Goal: Navigation & Orientation: Find specific page/section

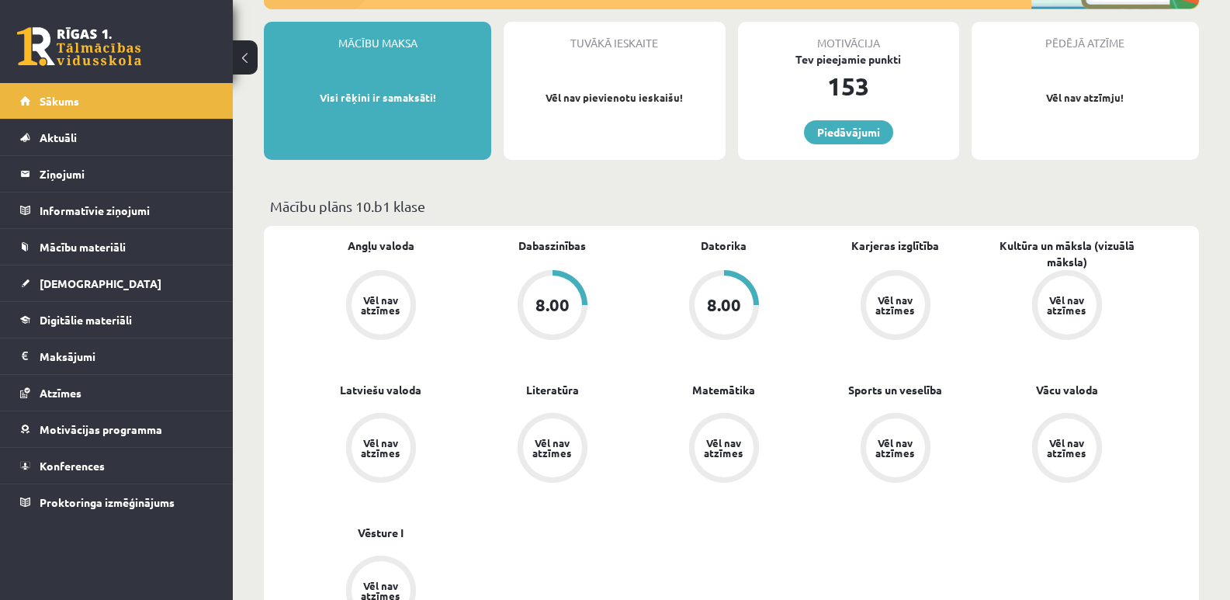
scroll to position [233, 0]
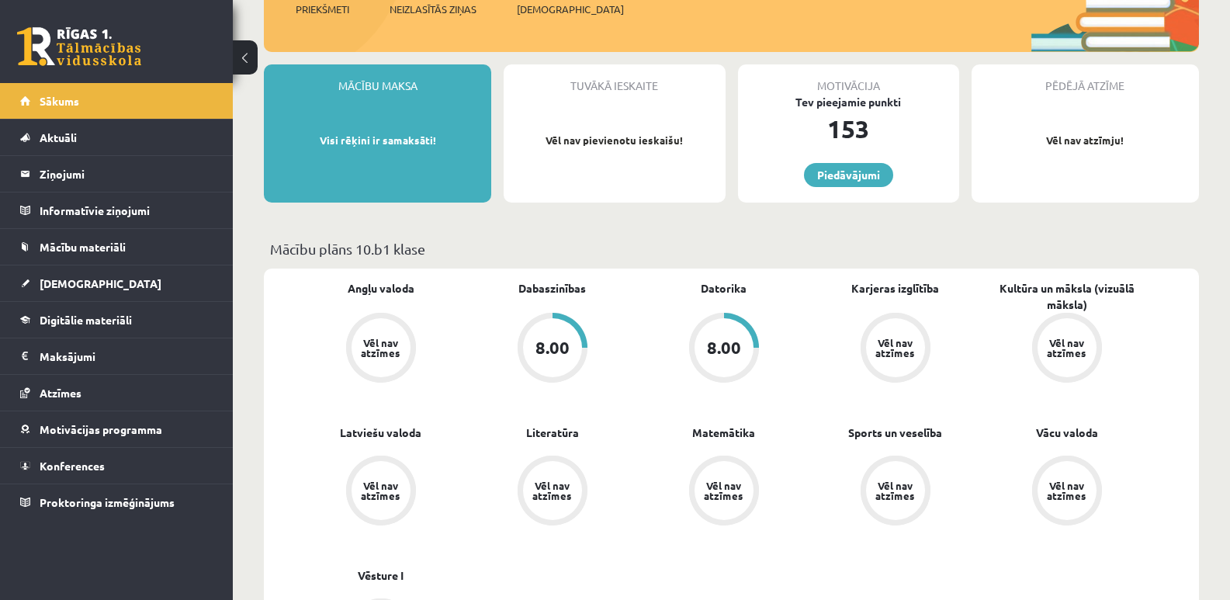
click at [577, 347] on div "8.00" at bounding box center [552, 347] width 59 height 59
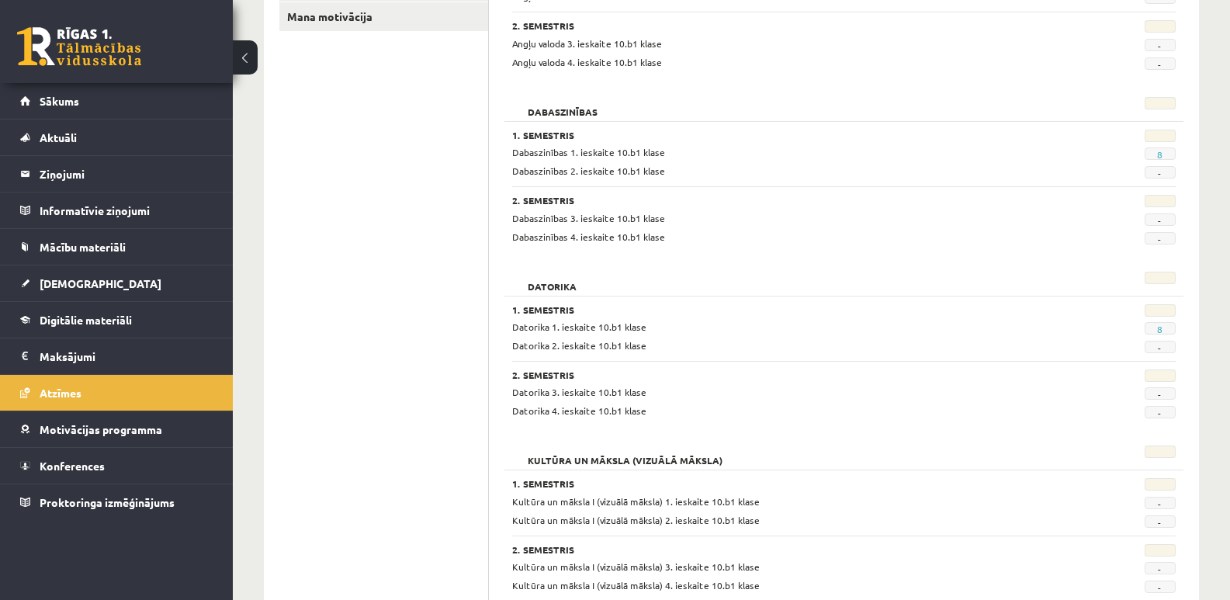
scroll to position [310, 0]
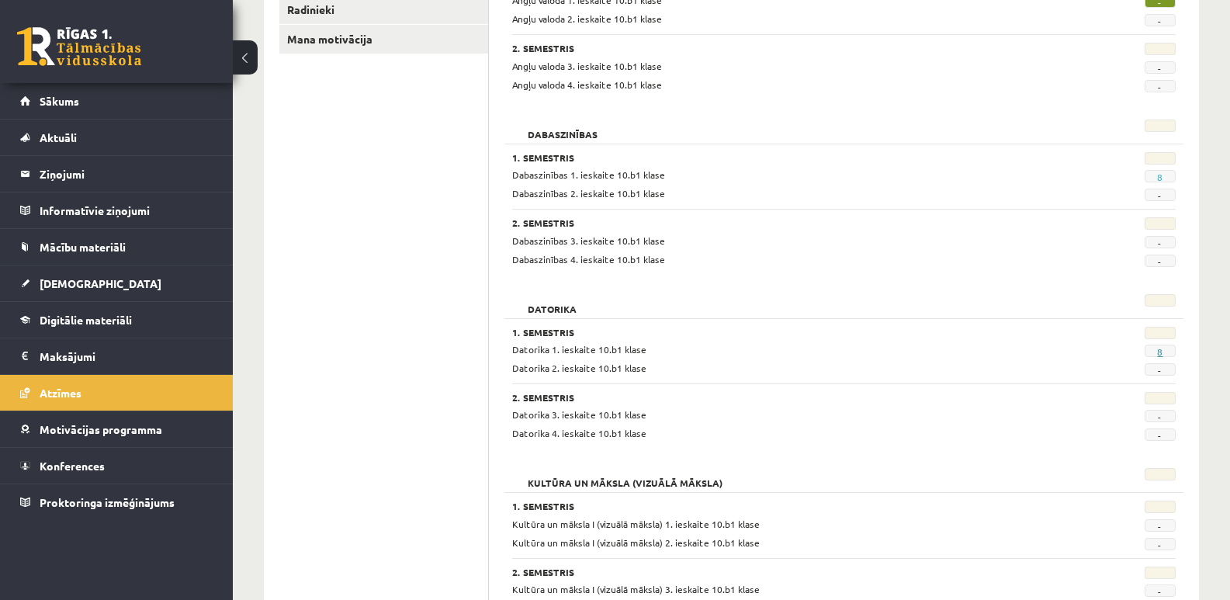
click at [1159, 351] on link "8" at bounding box center [1159, 351] width 5 height 12
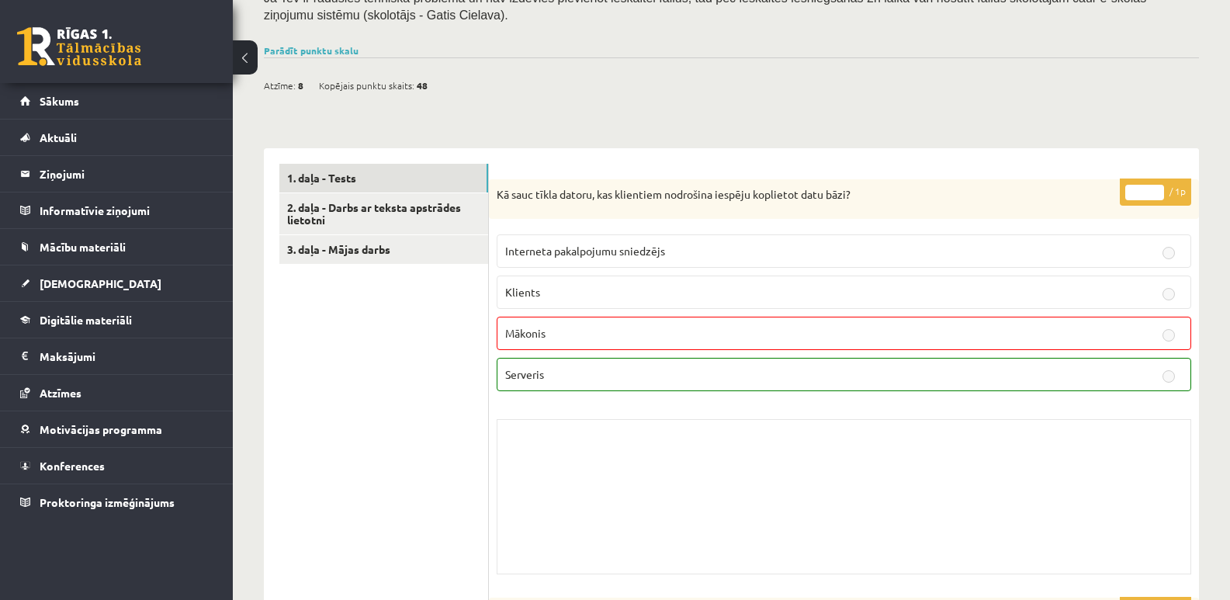
scroll to position [465, 0]
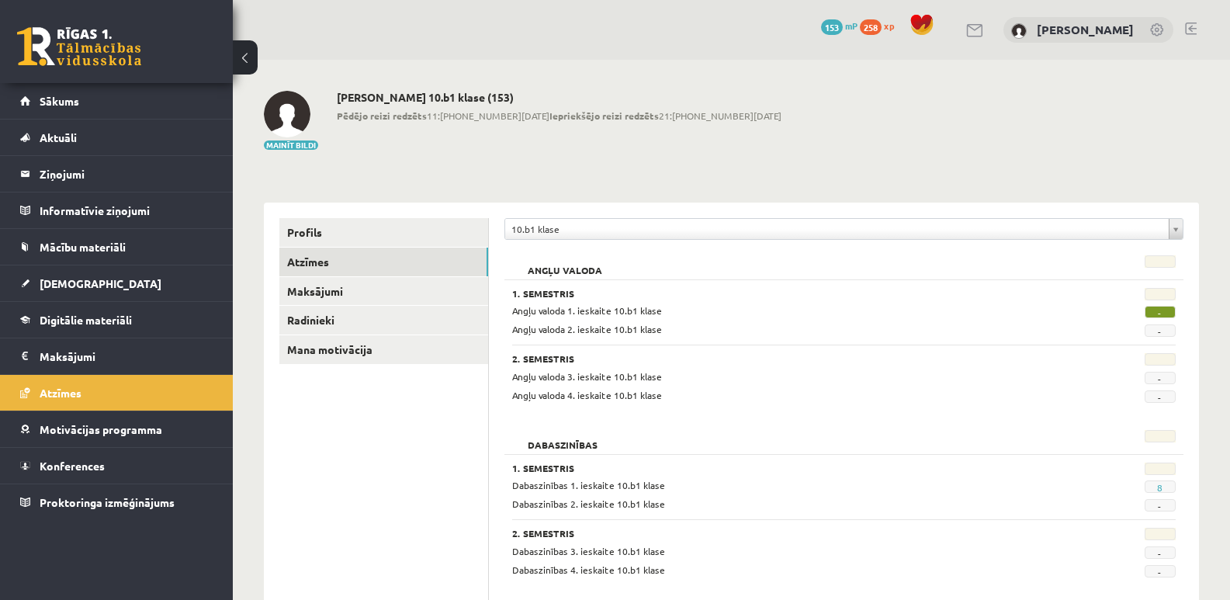
scroll to position [303, 0]
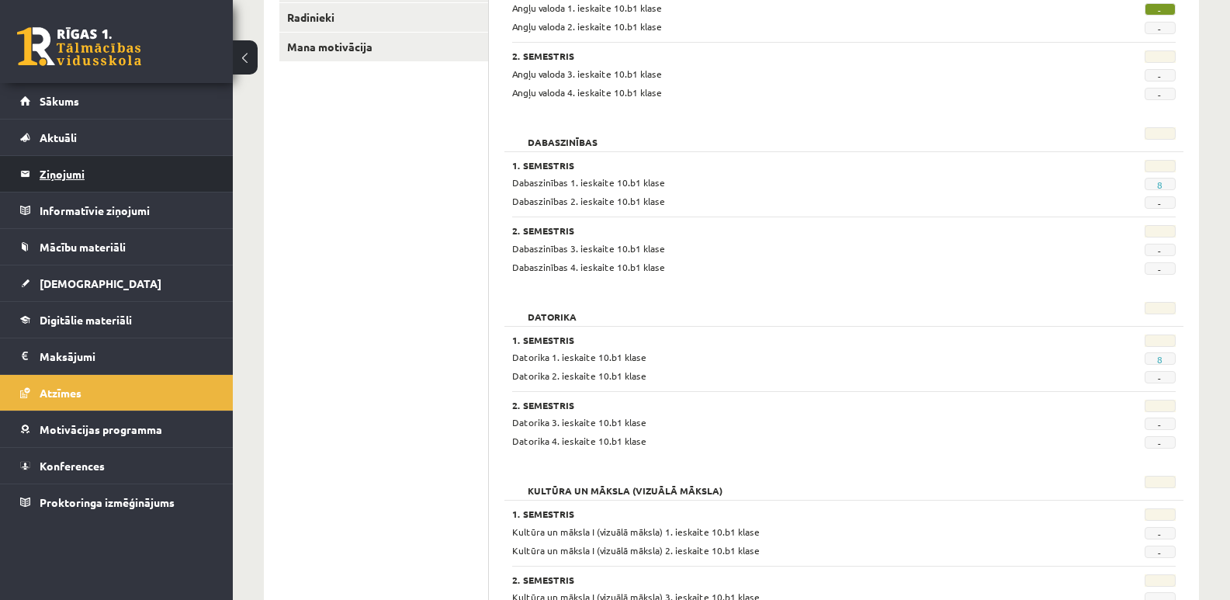
click at [78, 177] on legend "Ziņojumi 0" at bounding box center [127, 174] width 174 height 36
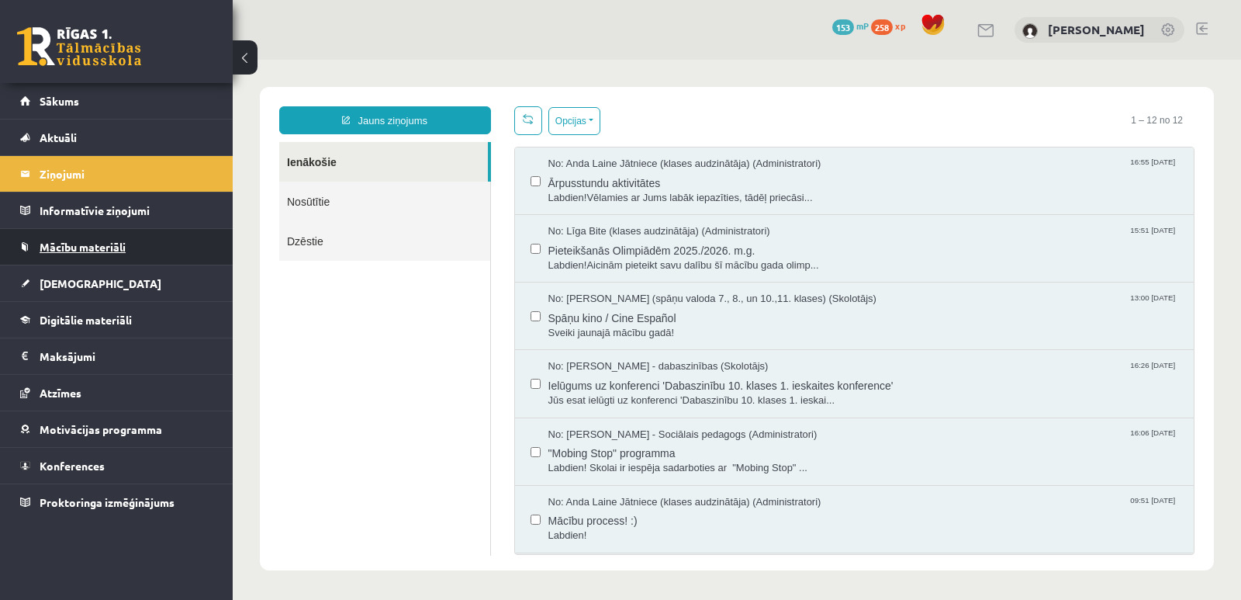
click at [95, 254] on link "Mācību materiāli" at bounding box center [116, 247] width 193 height 36
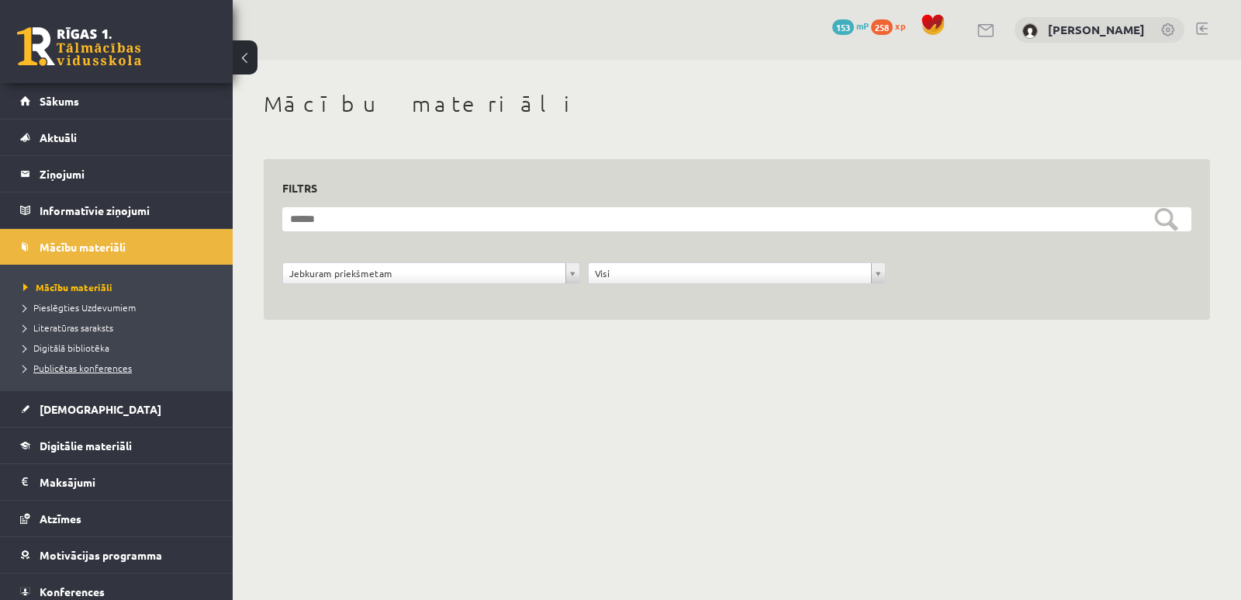
scroll to position [46, 0]
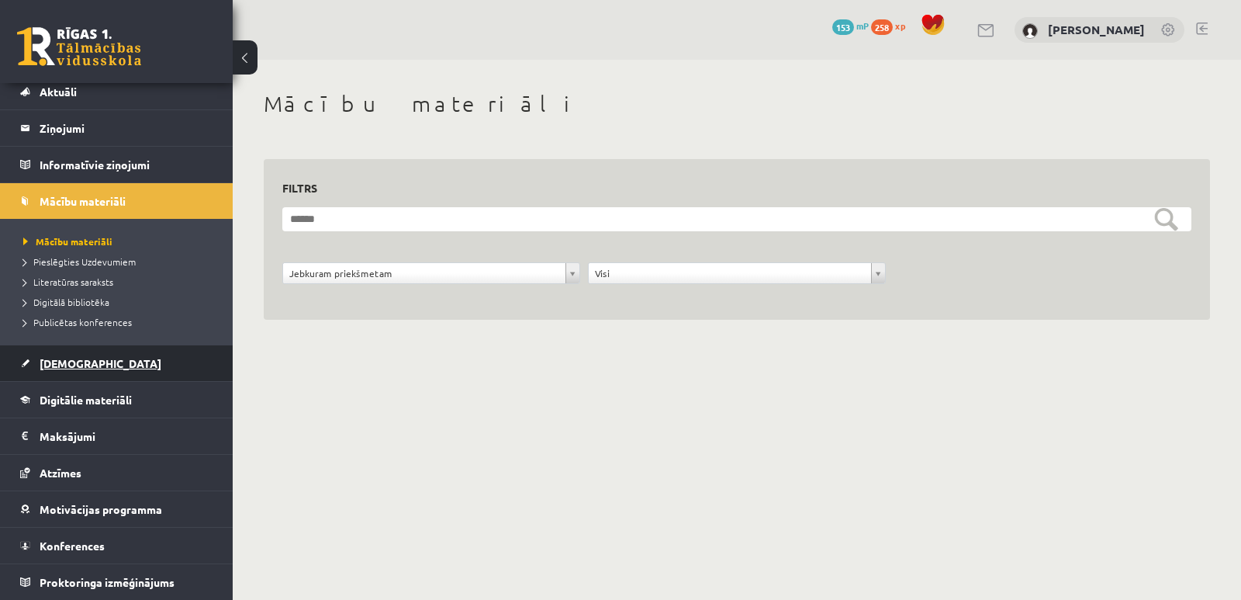
click at [77, 362] on span "[DEMOGRAPHIC_DATA]" at bounding box center [101, 363] width 122 height 14
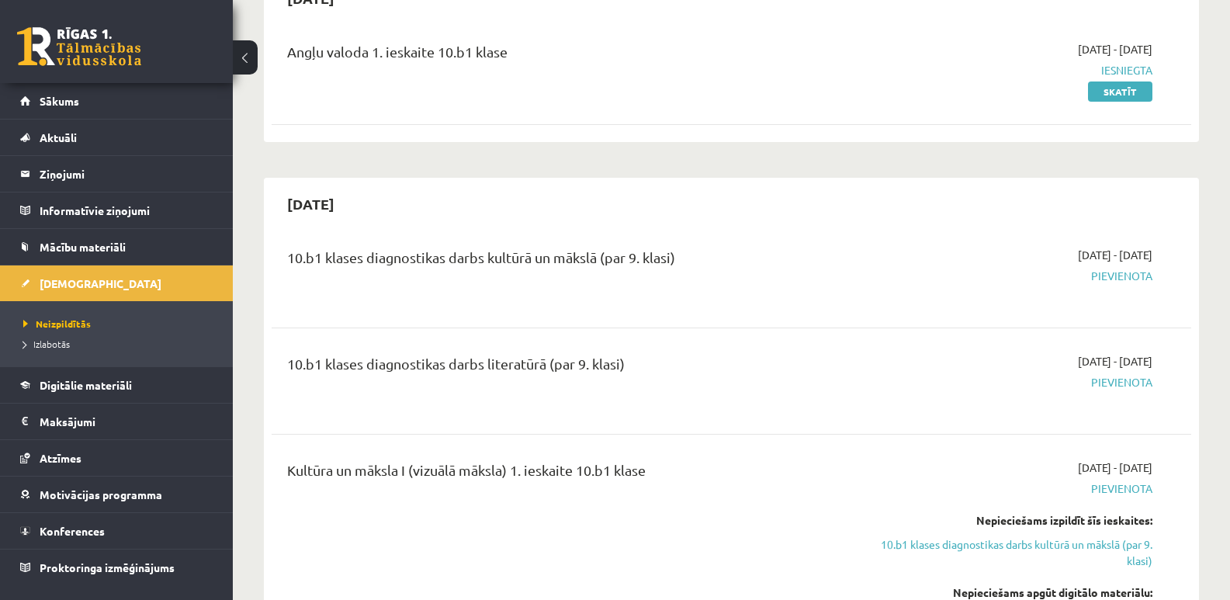
scroll to position [155, 0]
